Goal: Task Accomplishment & Management: Manage account settings

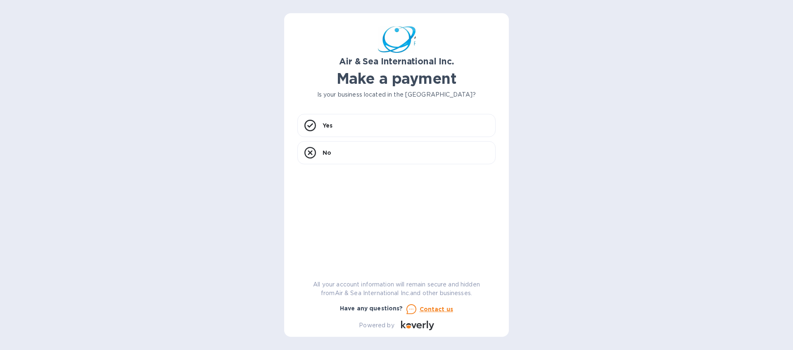
click at [214, 84] on div "Air & Sea International Inc. Make a payment Is your business located in the Uni…" at bounding box center [396, 175] width 793 height 350
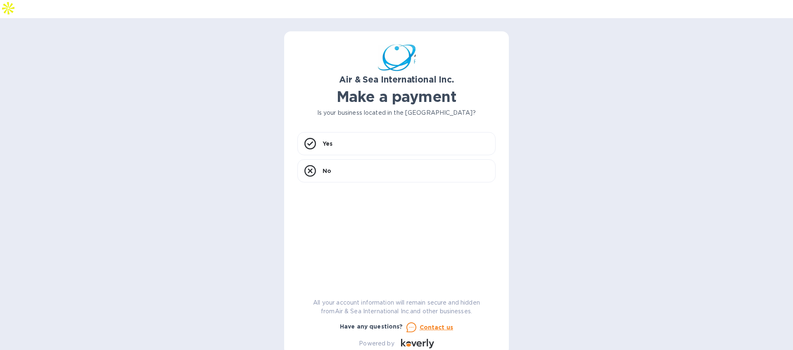
click at [164, 105] on div "Air & Sea International Inc. Make a payment Is your business located in the Uni…" at bounding box center [396, 193] width 793 height 350
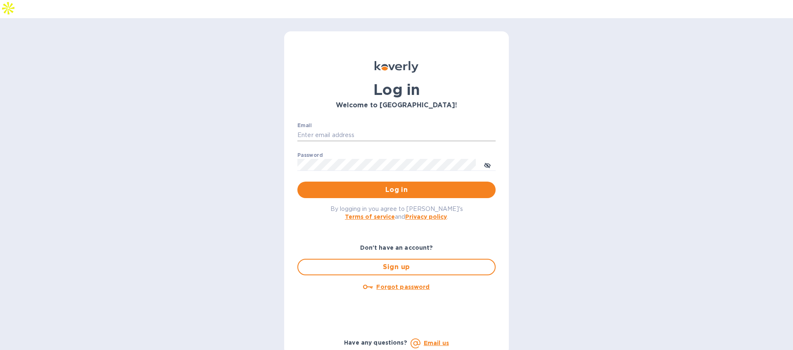
click at [409, 129] on input "Email" at bounding box center [396, 135] width 198 height 12
type input "mbrakebill@koverly.com"
click at [388, 185] on span "Log in" at bounding box center [396, 190] width 185 height 10
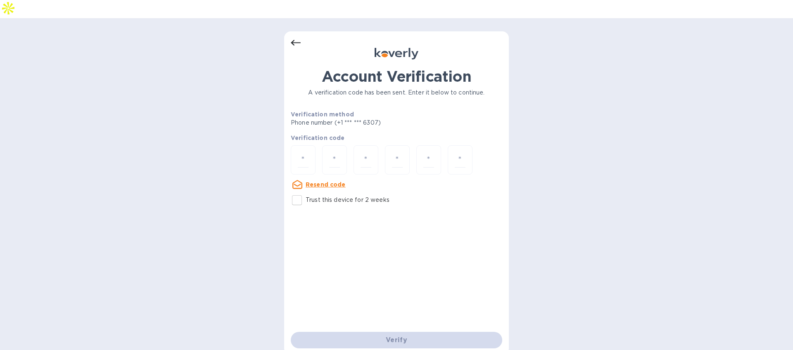
click at [305, 176] on div "Resend code" at bounding box center [318, 184] width 62 height 17
click at [304, 152] on input "number" at bounding box center [303, 159] width 11 height 15
click at [301, 192] on input "Trust this device for 2 weeks" at bounding box center [296, 200] width 17 height 17
checkbox input "true"
click at [303, 152] on input "number" at bounding box center [303, 159] width 11 height 15
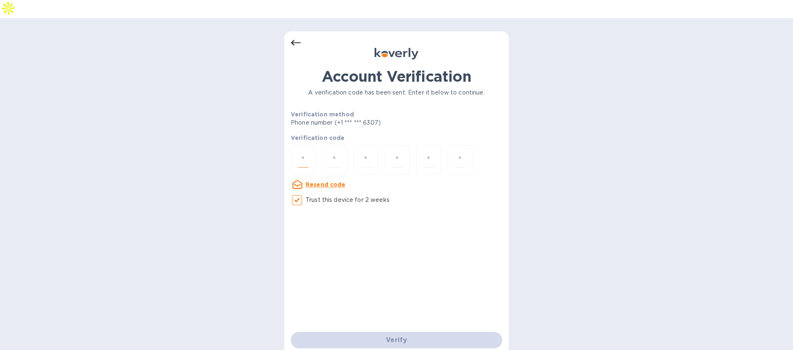
type input "7"
type input "4"
type input "5"
type input "6"
type input "7"
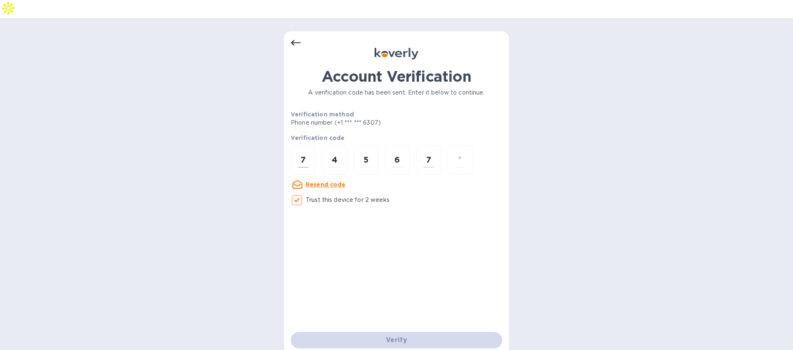
type input "7"
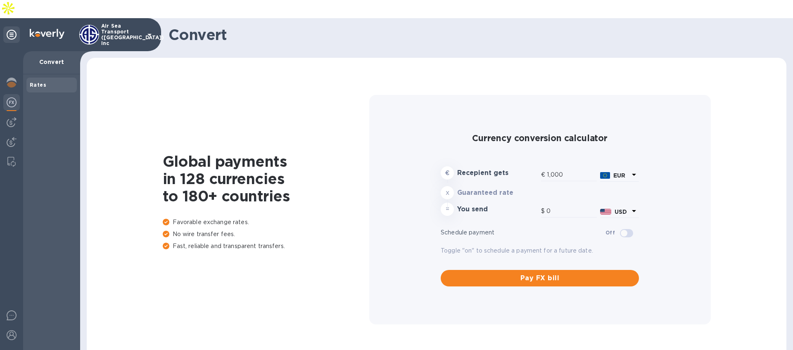
type input "1,183.21"
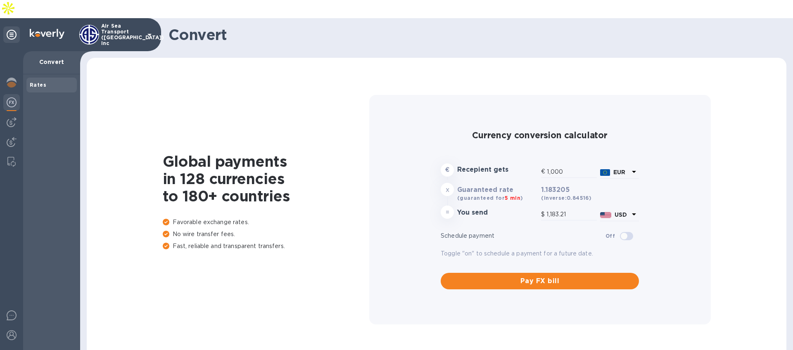
click at [145, 30] on icon at bounding box center [150, 35] width 10 height 10
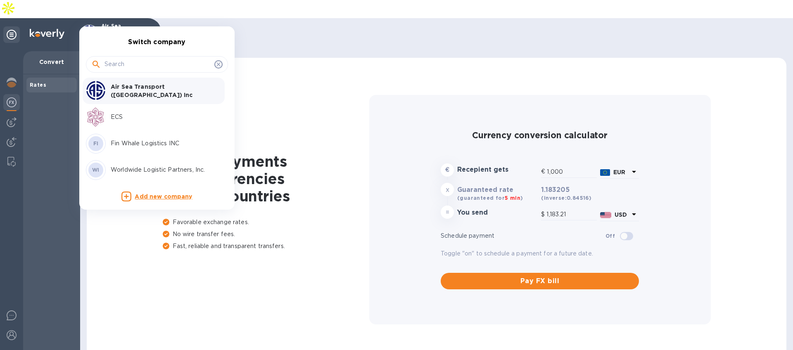
click at [364, 304] on div at bounding box center [396, 175] width 793 height 350
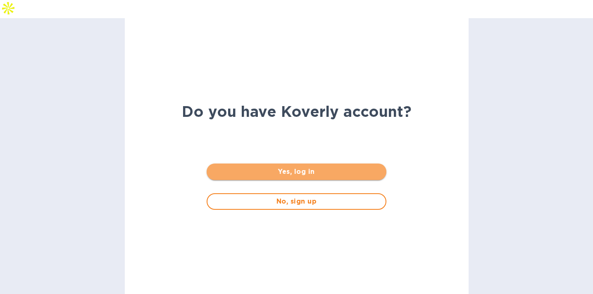
click at [292, 167] on span "Yes, log in" at bounding box center [296, 172] width 166 height 10
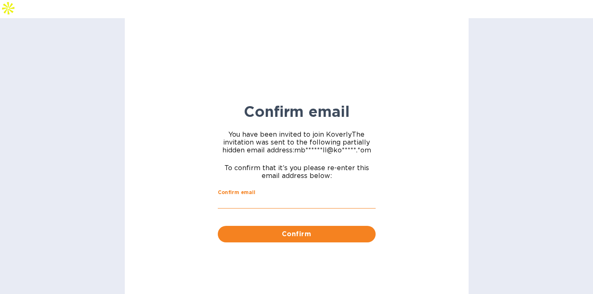
click at [269, 196] on input "Confirm email" at bounding box center [297, 202] width 158 height 12
type input "[EMAIL_ADDRESS][DOMAIN_NAME]"
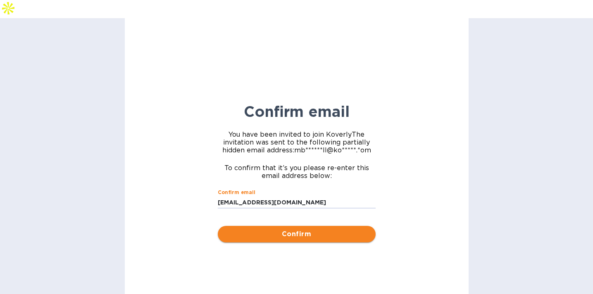
click at [282, 229] on span "Confirm" at bounding box center [296, 234] width 145 height 10
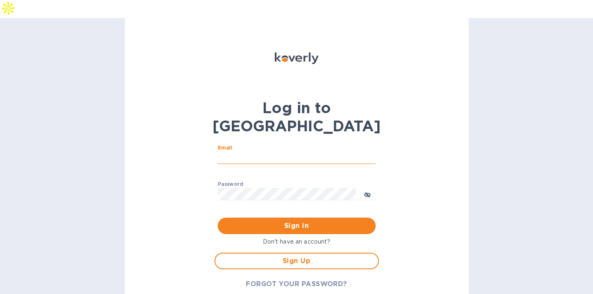
click at [248, 152] on input "Email" at bounding box center [297, 158] width 158 height 12
type input "mbrakebill@koverly.com"
click at [287, 234] on div "Don't have an account?" at bounding box center [296, 241] width 171 height 15
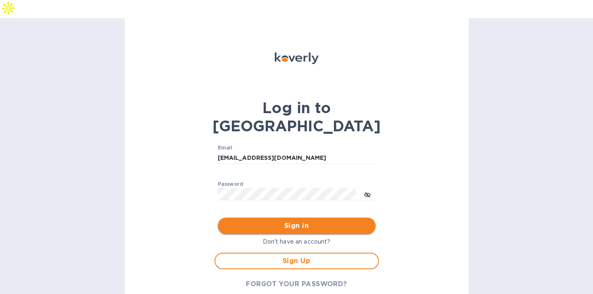
click at [286, 218] on button "Sign in" at bounding box center [297, 226] width 158 height 17
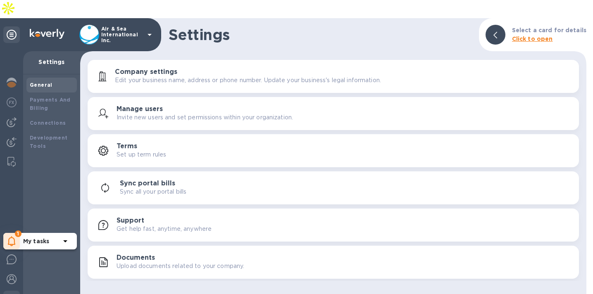
click at [15, 236] on icon at bounding box center [12, 241] width 8 height 10
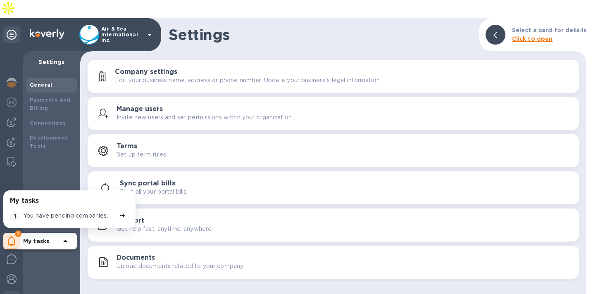
click at [12, 294] on img at bounding box center [12, 299] width 10 height 10
click at [53, 96] on div "Payments And Billing" at bounding box center [52, 104] width 44 height 17
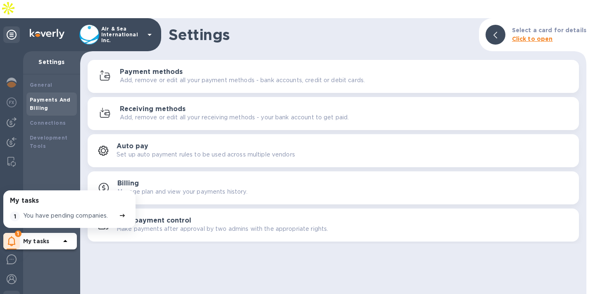
click at [167, 105] on h3 "Receiving methods" at bounding box center [153, 109] width 66 height 8
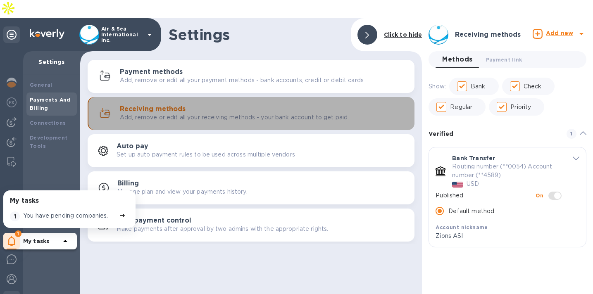
click at [167, 104] on div "Receiving methods Add, remove or edit all your receiving methods - your bank ac…" at bounding box center [251, 114] width 317 height 20
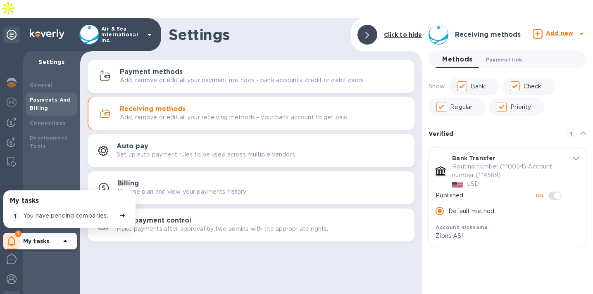
click at [508, 55] on span "Payment link 0" at bounding box center [504, 59] width 36 height 9
